Goal: Information Seeking & Learning: Learn about a topic

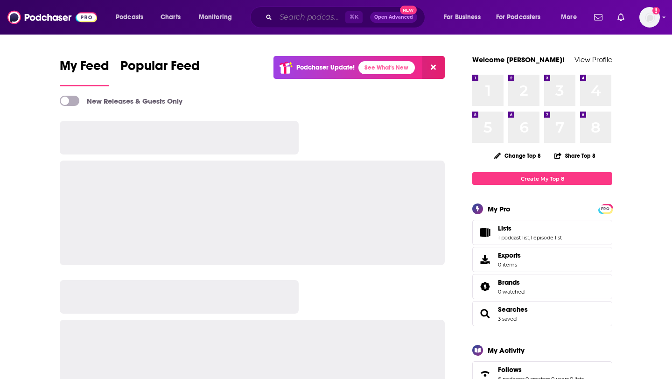
click at [311, 22] on input "Search podcasts, credits, & more..." at bounding box center [310, 17] width 69 height 15
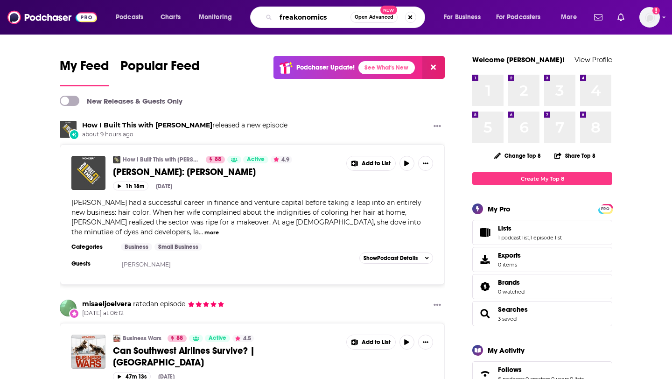
type input "freakonomics"
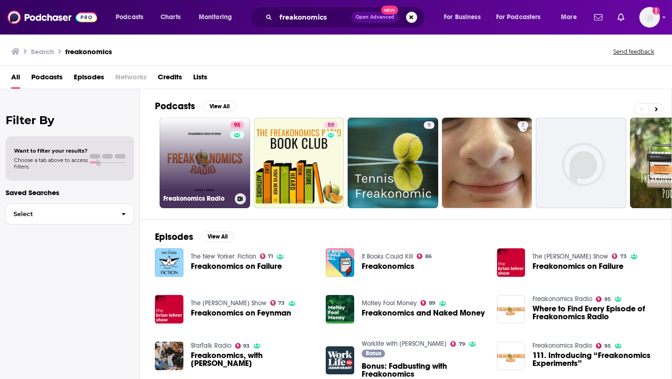
click at [205, 164] on link "95 Freakonomics Radio" at bounding box center [204, 163] width 90 height 90
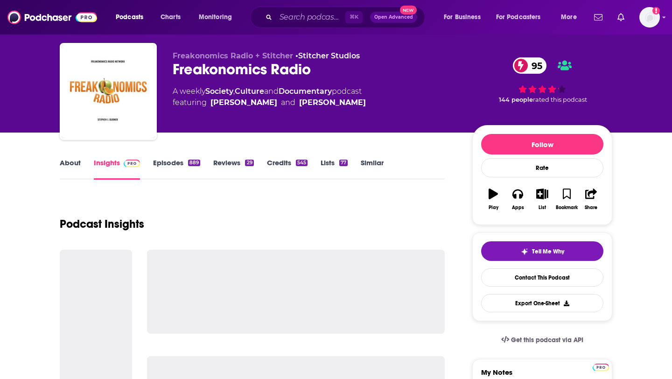
scroll to position [28, 0]
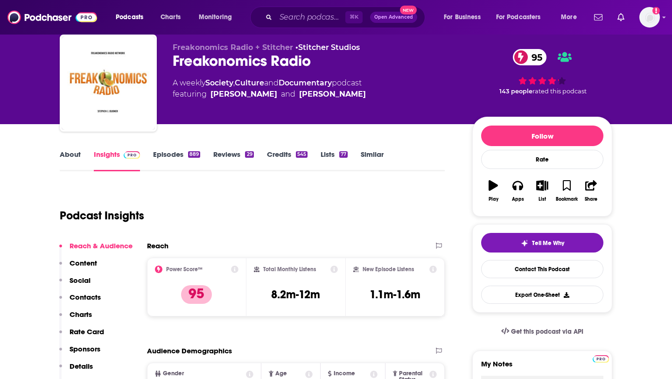
click at [72, 153] on link "About" at bounding box center [70, 160] width 21 height 21
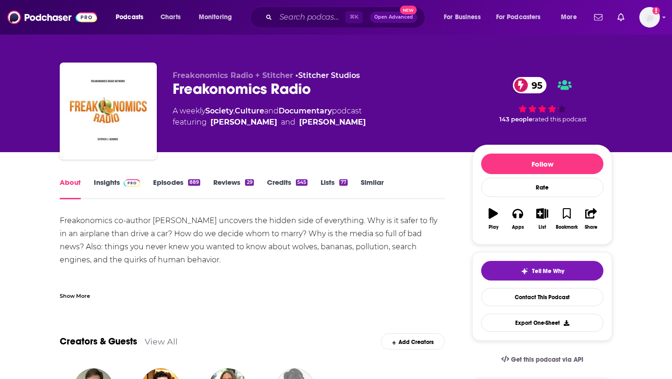
click at [364, 188] on link "Similar" at bounding box center [372, 188] width 23 height 21
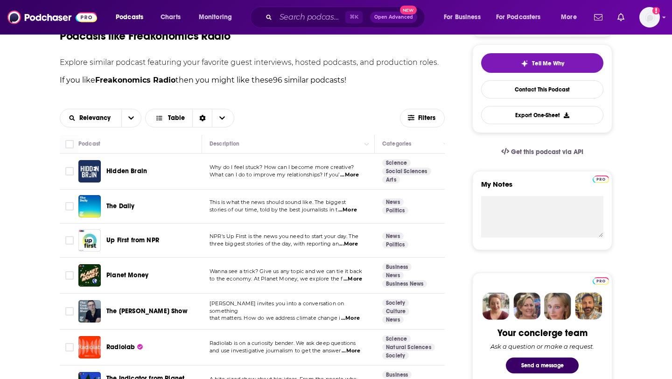
scroll to position [248, 0]
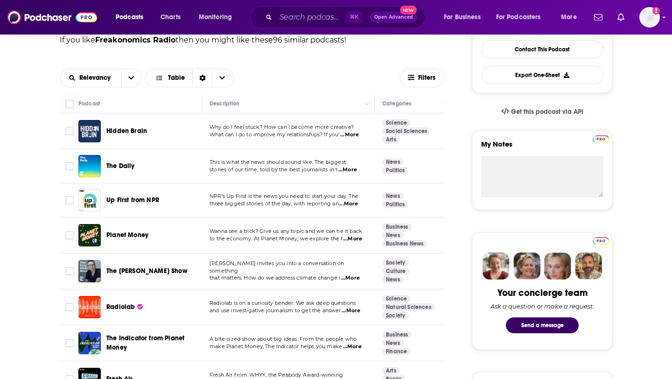
click at [352, 206] on span "...More" at bounding box center [348, 203] width 19 height 7
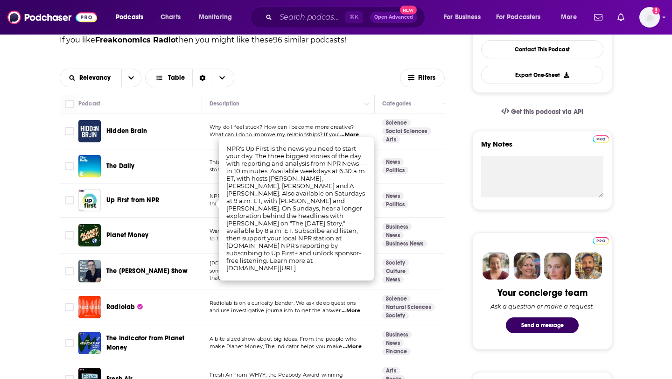
click at [208, 209] on td "NPR's Up First is the news you need to start your day. The three biggest storie…" at bounding box center [288, 200] width 173 height 34
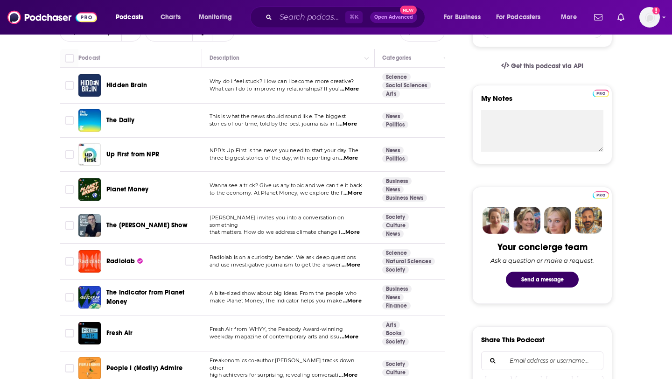
scroll to position [295, 0]
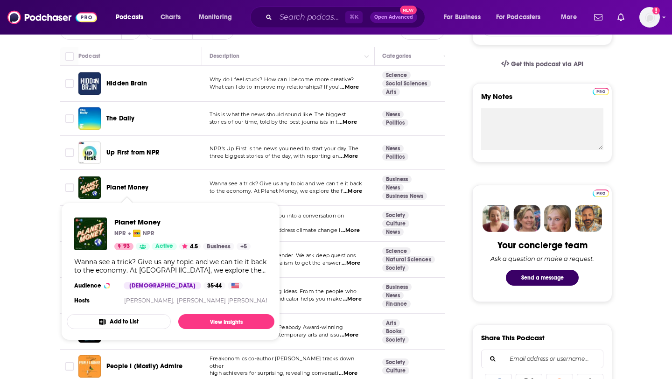
click at [228, 191] on span "to the economy. At Planet Money, we explore the f" at bounding box center [275, 190] width 133 height 7
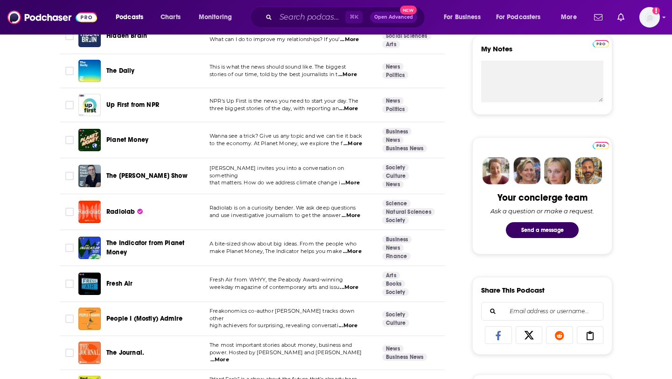
scroll to position [353, 0]
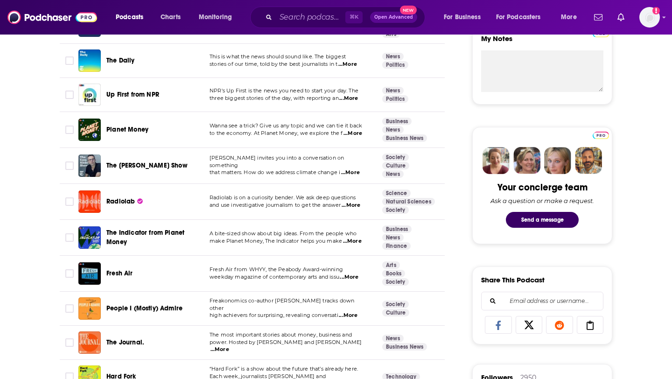
click at [356, 244] on span "...More" at bounding box center [352, 240] width 19 height 7
click at [203, 225] on td "A bite-sized show about big ideas. From the people who make Planet Money, The I…" at bounding box center [288, 238] width 173 height 36
click at [356, 243] on span "...More" at bounding box center [352, 240] width 19 height 7
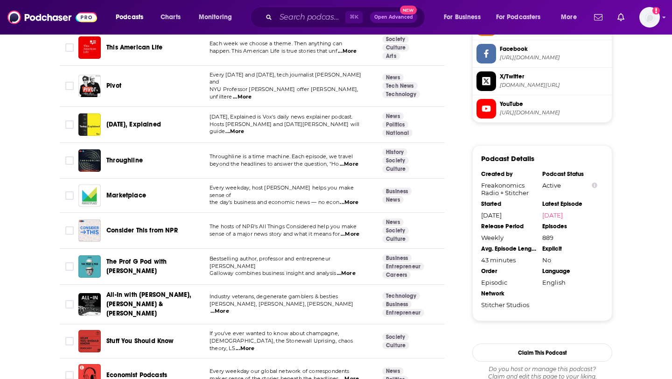
scroll to position [898, 0]
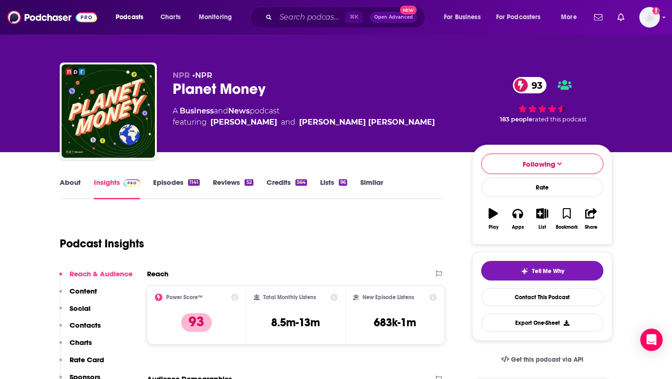
click at [369, 180] on link "Similar" at bounding box center [371, 188] width 23 height 21
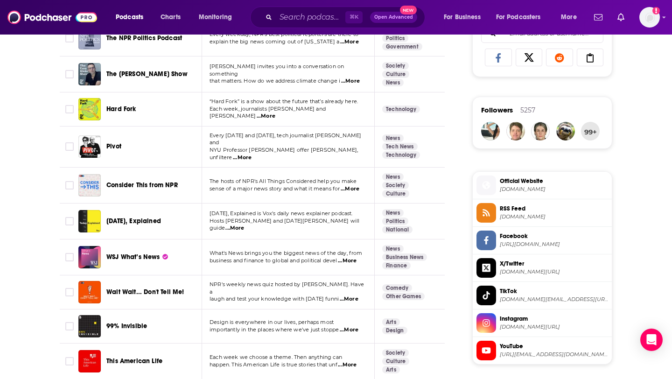
scroll to position [623, 0]
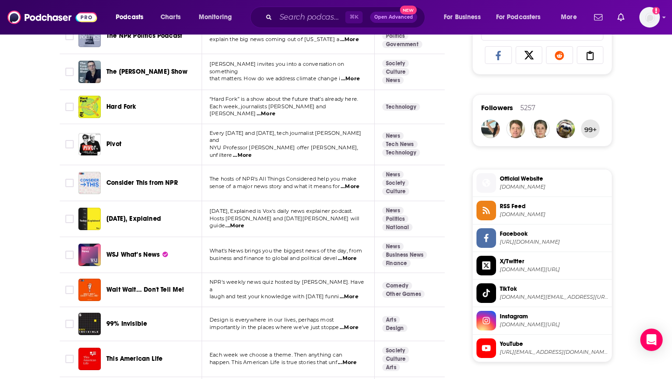
click at [244, 222] on span "...More" at bounding box center [234, 225] width 19 height 7
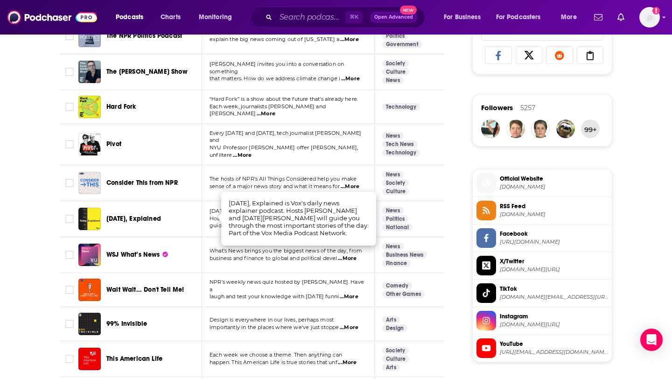
click at [134, 216] on span "[DATE], Explained" at bounding box center [133, 219] width 55 height 8
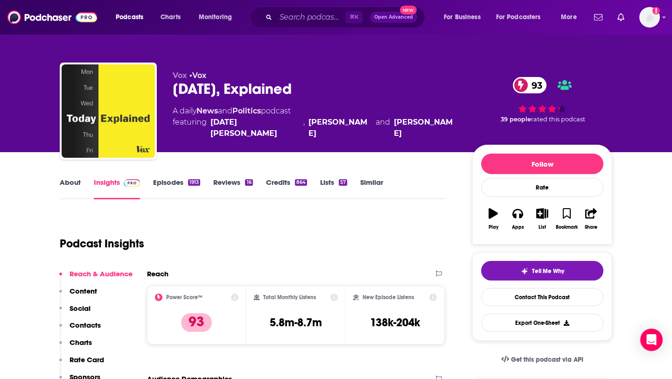
scroll to position [19, 0]
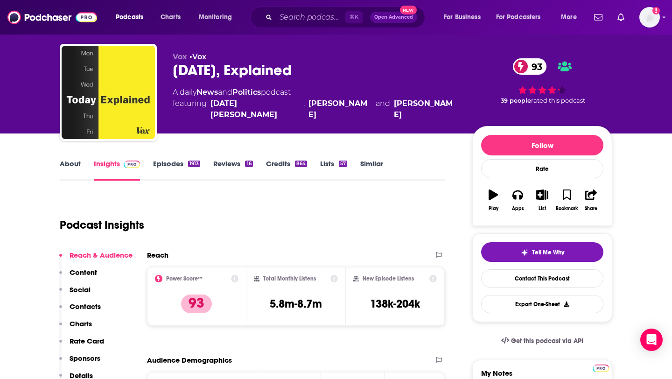
click at [169, 163] on link "Episodes 1913" at bounding box center [176, 169] width 47 height 21
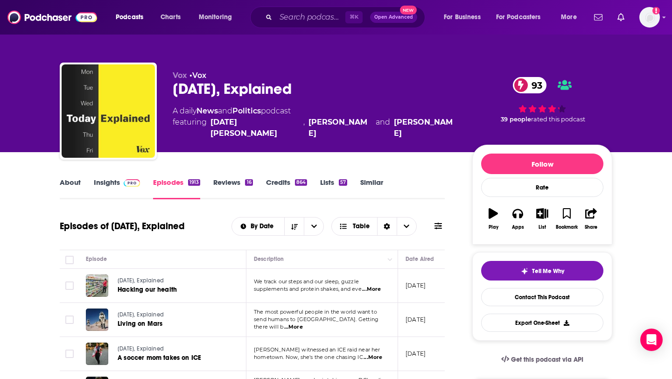
click at [79, 180] on link "About" at bounding box center [70, 188] width 21 height 21
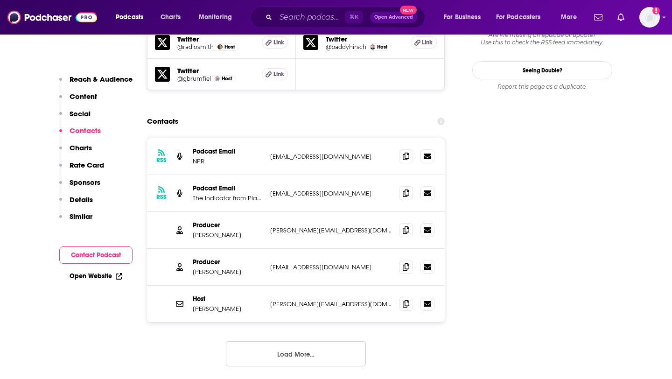
scroll to position [1020, 0]
